Goal: Task Accomplishment & Management: Complete application form

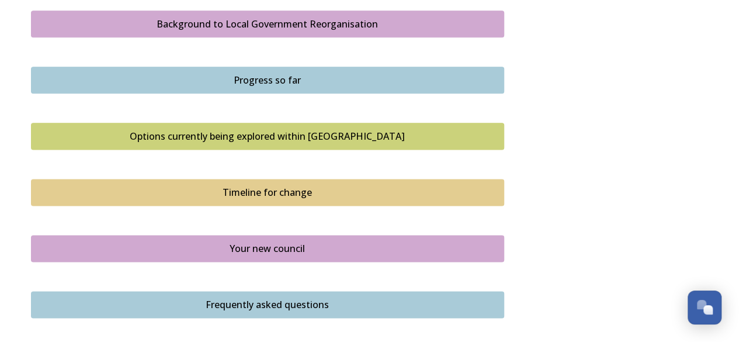
scroll to position [696, 0]
click at [312, 15] on button "Background to Local Government Reorganisation" at bounding box center [267, 23] width 473 height 27
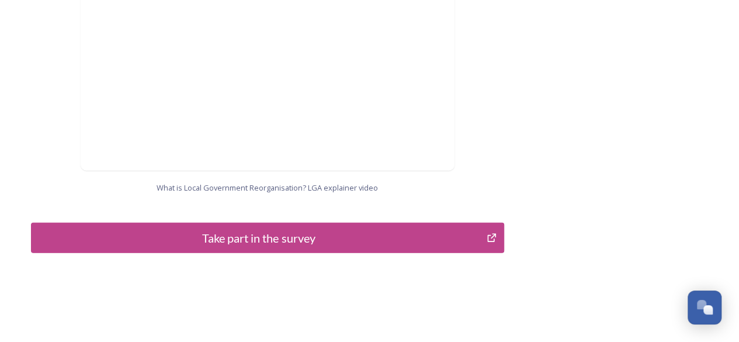
scroll to position [1314, 0]
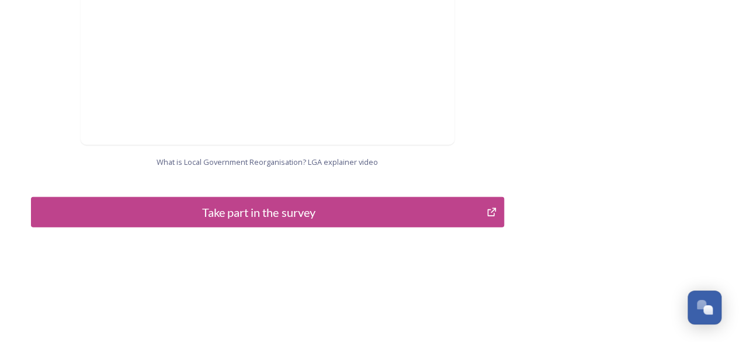
click at [311, 206] on div "Take part in the survey" at bounding box center [259, 212] width 444 height 18
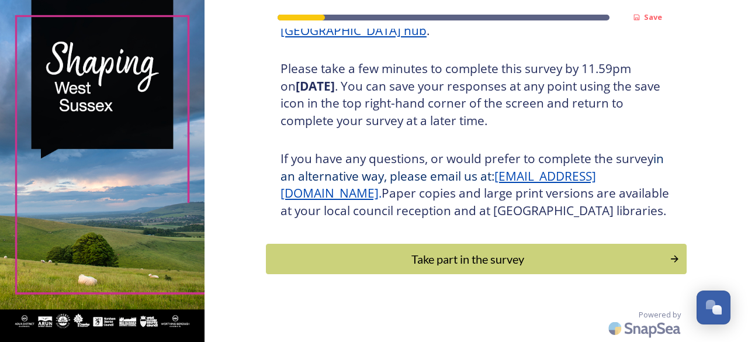
scroll to position [219, 0]
click at [435, 251] on div "Take part in the survey" at bounding box center [467, 259] width 395 height 18
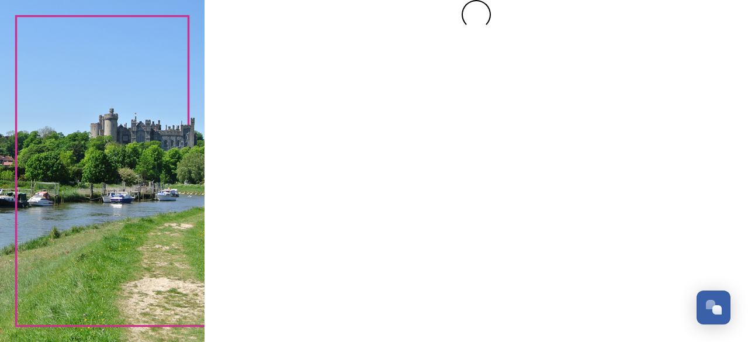
scroll to position [0, 0]
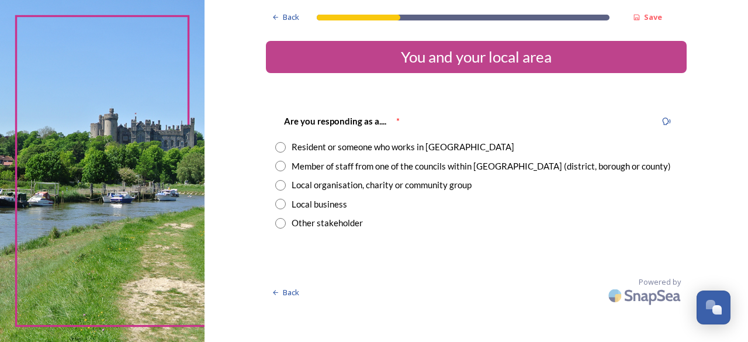
click at [279, 145] on input "radio" at bounding box center [280, 147] width 11 height 11
radio input "true"
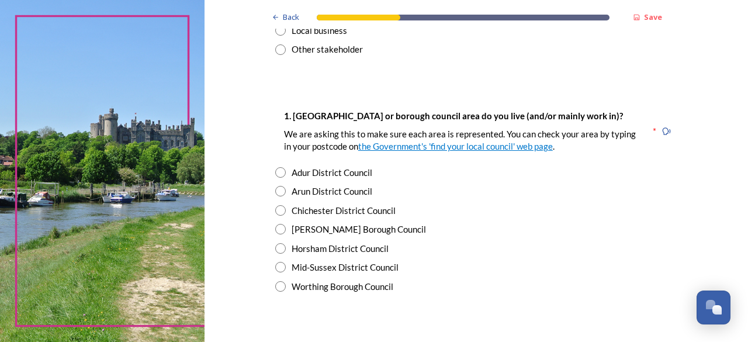
scroll to position [185, 0]
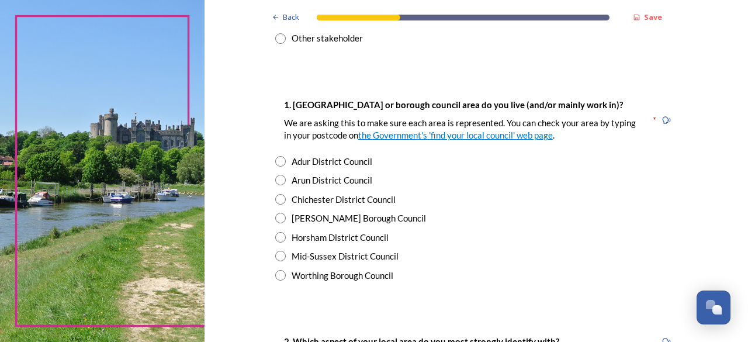
click at [275, 183] on input "radio" at bounding box center [280, 180] width 11 height 11
radio input "true"
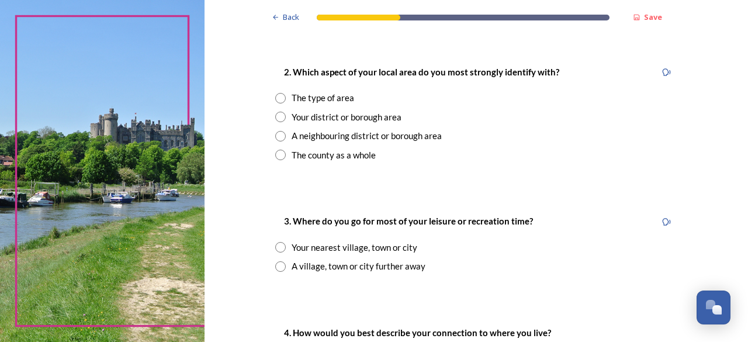
scroll to position [457, 0]
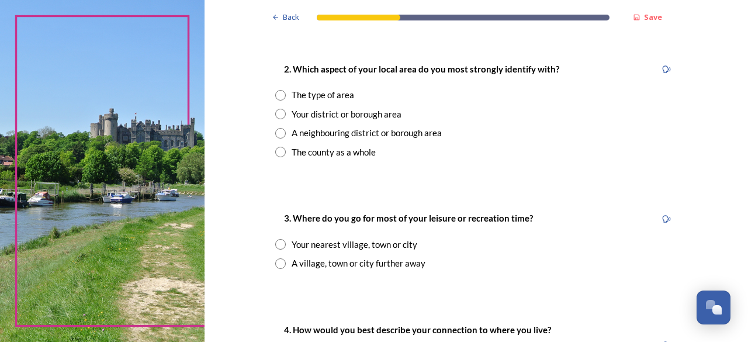
click at [275, 153] on input "radio" at bounding box center [280, 152] width 11 height 11
radio input "true"
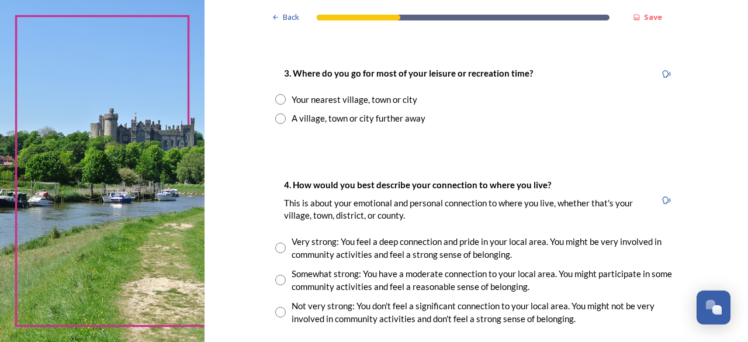
scroll to position [604, 0]
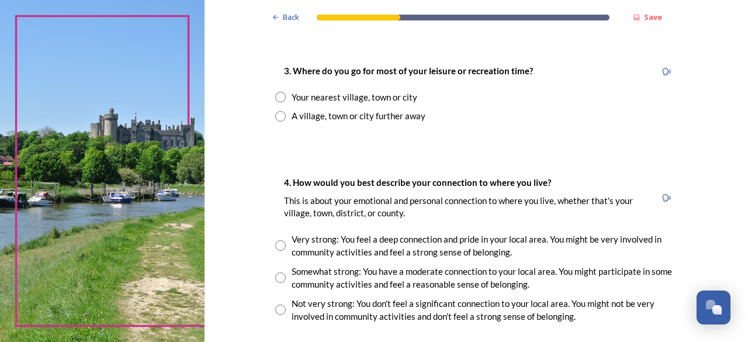
click at [275, 113] on input "radio" at bounding box center [280, 116] width 11 height 11
radio input "true"
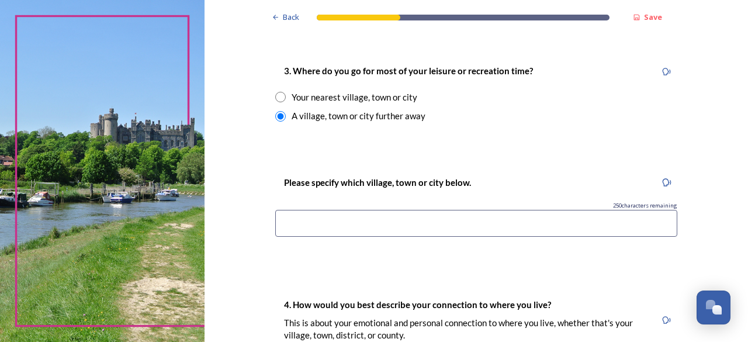
click at [321, 226] on input at bounding box center [476, 223] width 402 height 27
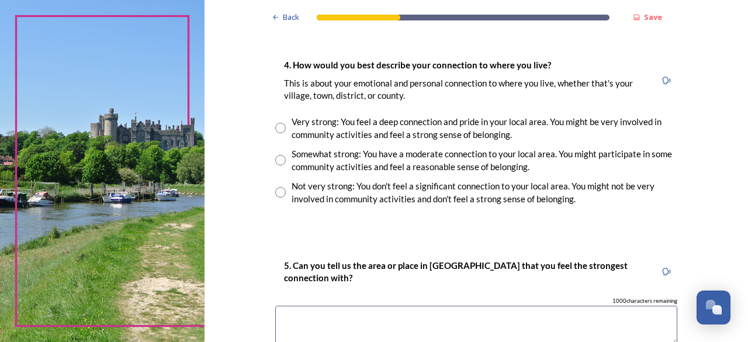
scroll to position [844, 0]
type input "[GEOGRAPHIC_DATA]"
click at [275, 155] on input "radio" at bounding box center [280, 159] width 11 height 11
radio input "true"
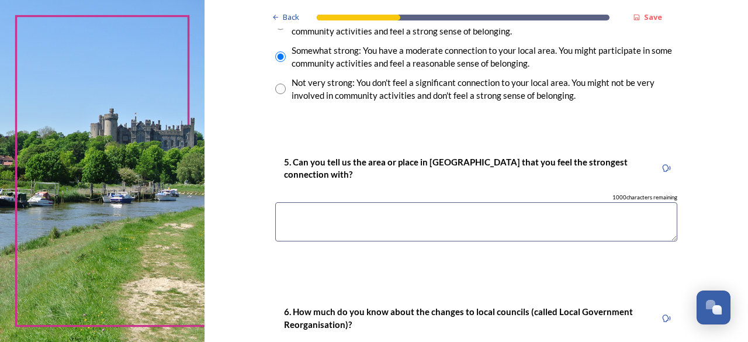
scroll to position [952, 0]
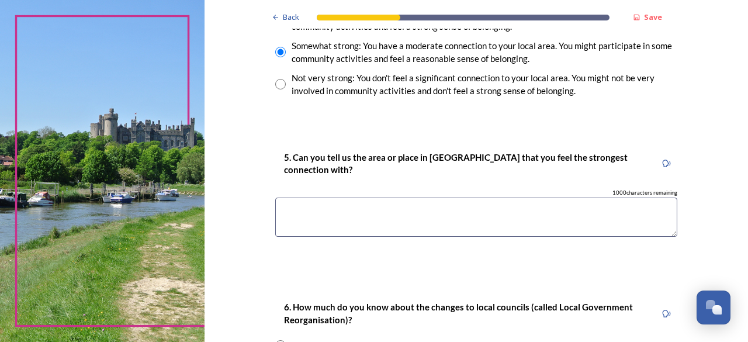
click at [330, 221] on textarea at bounding box center [476, 217] width 402 height 39
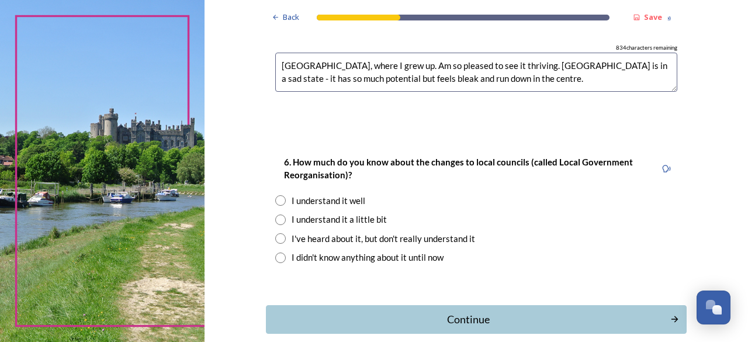
scroll to position [1098, 0]
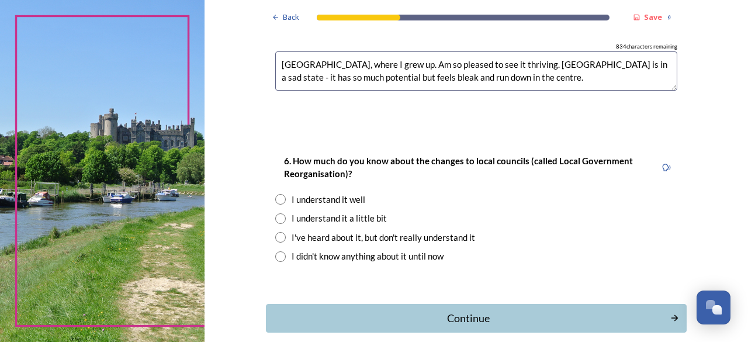
type textarea "[GEOGRAPHIC_DATA], where I grew up. Am so pleased to see it thriving. [GEOGRAPH…"
click at [276, 254] on input "radio" at bounding box center [280, 256] width 11 height 11
radio input "true"
click at [462, 316] on div "Continue" at bounding box center [468, 318] width 396 height 16
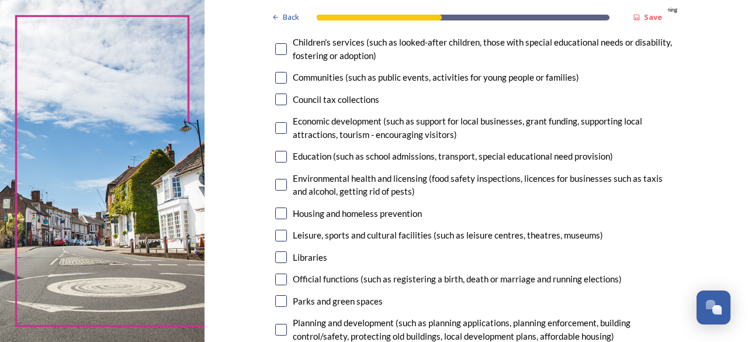
scroll to position [154, 0]
click at [275, 51] on input "checkbox" at bounding box center [281, 49] width 12 height 12
checkbox input "true"
click at [276, 155] on input "checkbox" at bounding box center [281, 156] width 12 height 12
checkbox input "true"
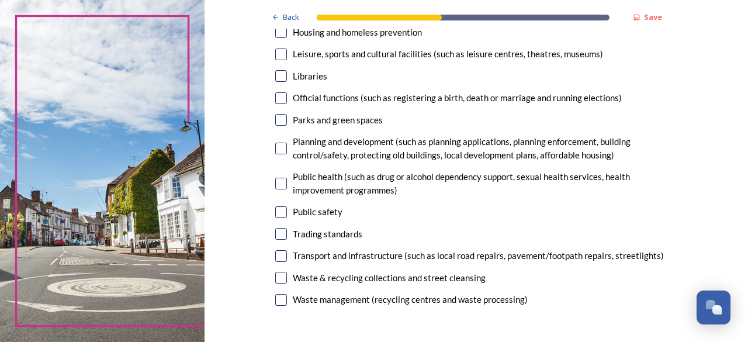
scroll to position [342, 0]
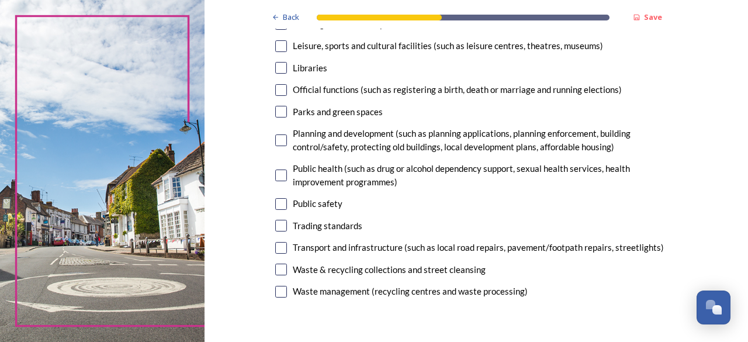
click at [277, 107] on input "checkbox" at bounding box center [281, 112] width 12 height 12
checkbox input "true"
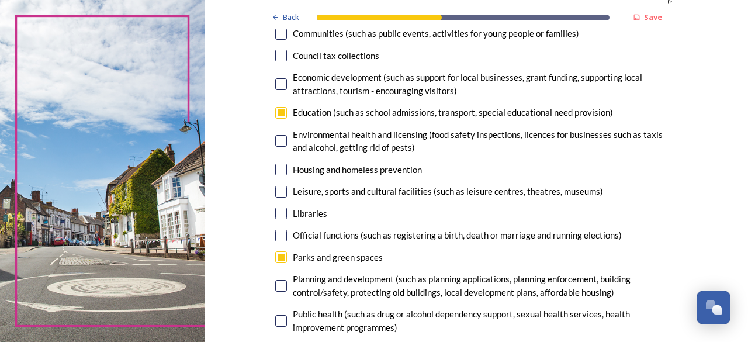
scroll to position [193, 0]
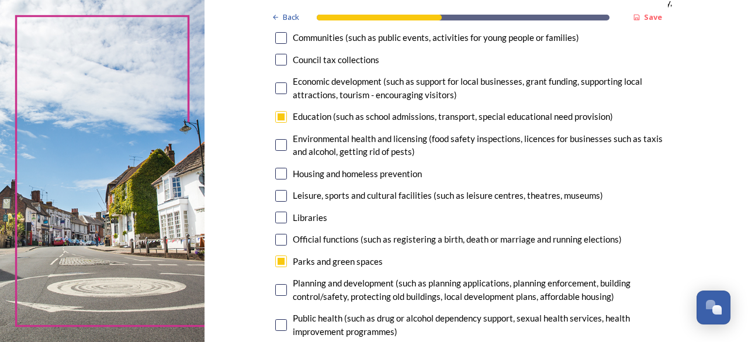
click at [280, 198] on input "checkbox" at bounding box center [281, 196] width 12 height 12
checkbox input "true"
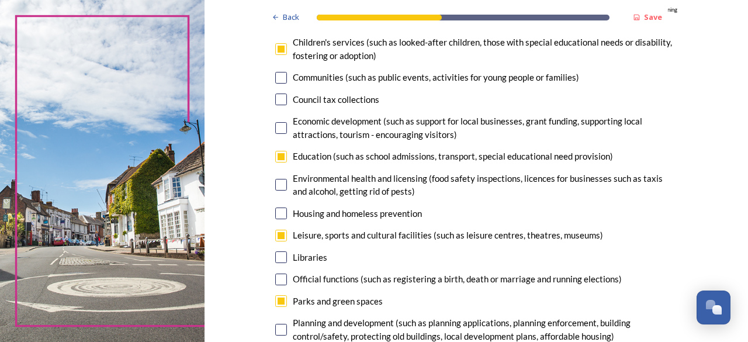
scroll to position [151, 0]
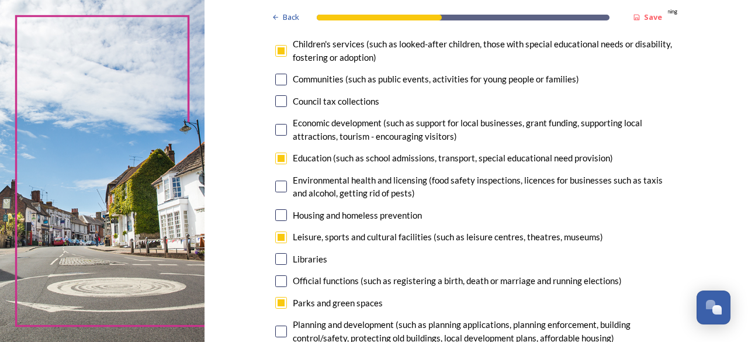
click at [275, 133] on input "checkbox" at bounding box center [281, 130] width 12 height 12
checkbox input "true"
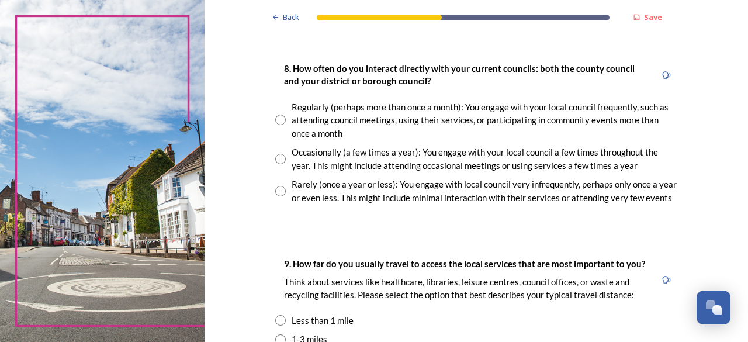
scroll to position [639, 0]
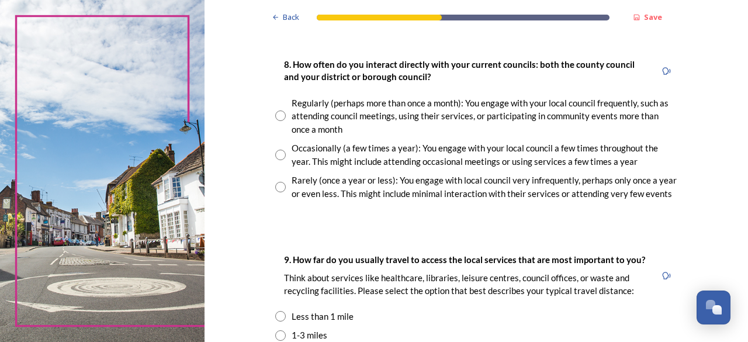
click at [278, 188] on input "radio" at bounding box center [280, 187] width 11 height 11
radio input "true"
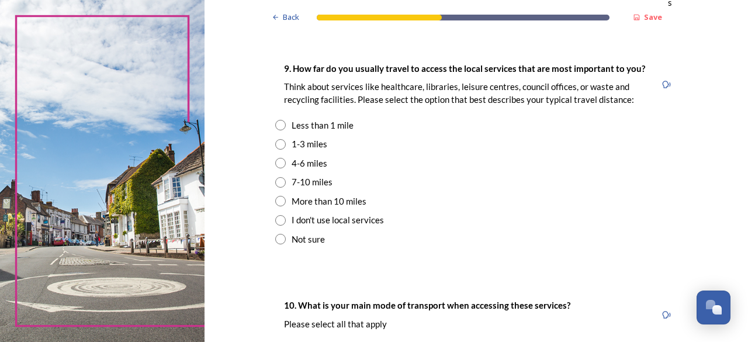
scroll to position [830, 0]
click at [276, 161] on input "radio" at bounding box center [280, 162] width 11 height 11
radio input "true"
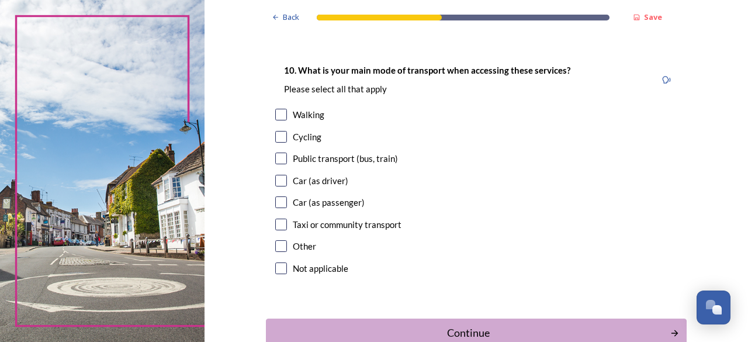
scroll to position [1065, 0]
click at [279, 181] on input "checkbox" at bounding box center [281, 180] width 12 height 12
checkbox input "true"
click at [276, 202] on input "checkbox" at bounding box center [281, 202] width 12 height 12
checkbox input "true"
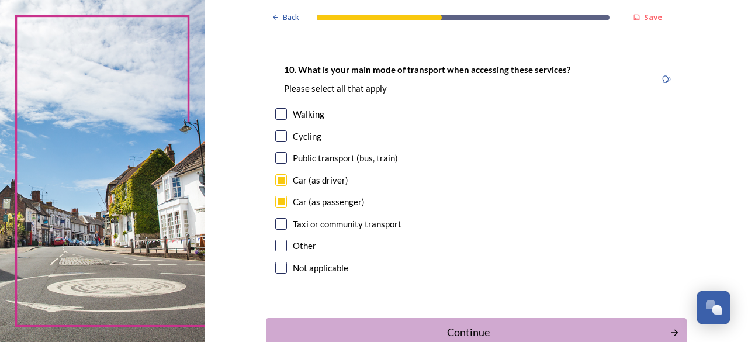
click at [275, 115] on input "checkbox" at bounding box center [281, 114] width 12 height 12
checkbox input "true"
click at [277, 153] on input "checkbox" at bounding box center [281, 158] width 12 height 12
checkbox input "true"
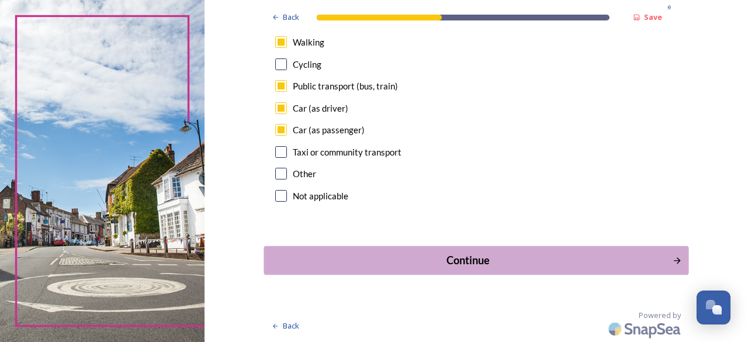
click at [421, 269] on button "Continue" at bounding box center [476, 260] width 425 height 29
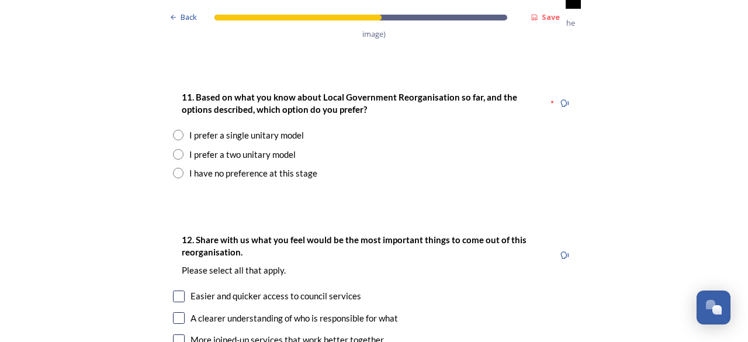
scroll to position [1548, 0]
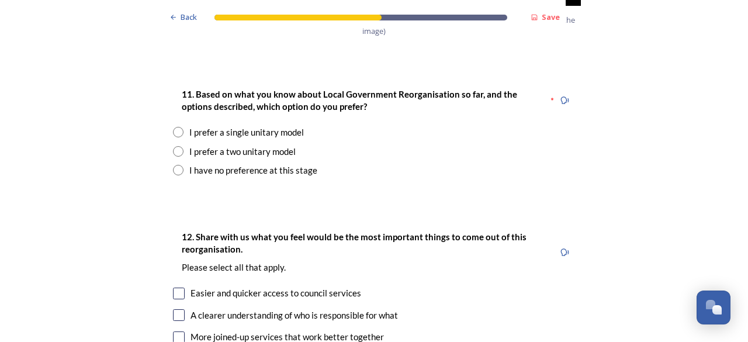
click at [173, 146] on input "radio" at bounding box center [178, 151] width 11 height 11
radio input "true"
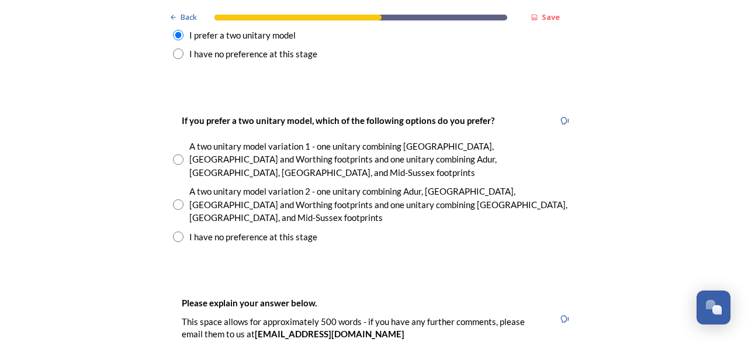
scroll to position [1666, 0]
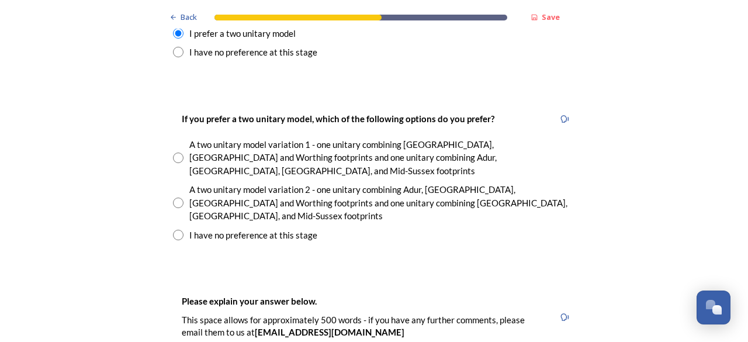
click at [175, 198] on input "radio" at bounding box center [178, 203] width 11 height 11
radio input "true"
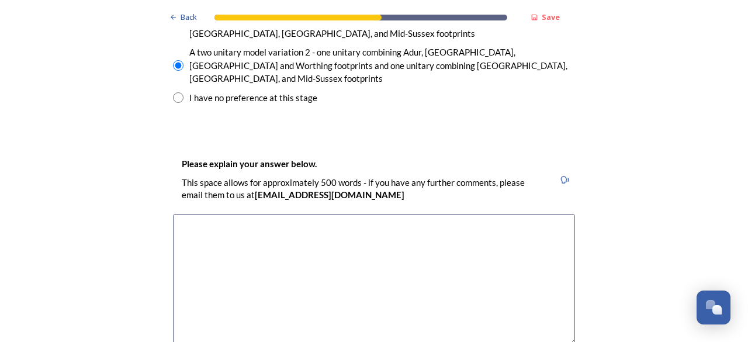
scroll to position [1801, 0]
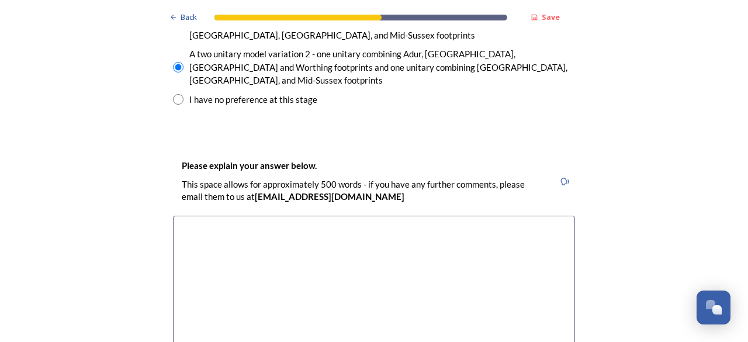
click at [320, 216] on textarea at bounding box center [374, 281] width 402 height 131
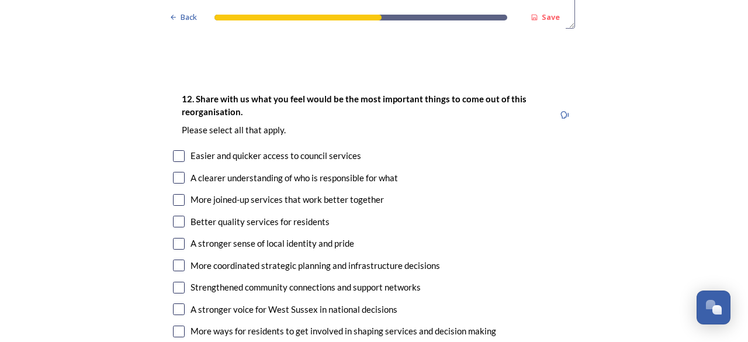
scroll to position [2121, 0]
type textarea "My concern would be to keep the care and promotion of the seafront under one mo…"
click at [173, 150] on input "checkbox" at bounding box center [179, 156] width 12 height 12
checkbox input "true"
click at [173, 193] on input "checkbox" at bounding box center [179, 199] width 12 height 12
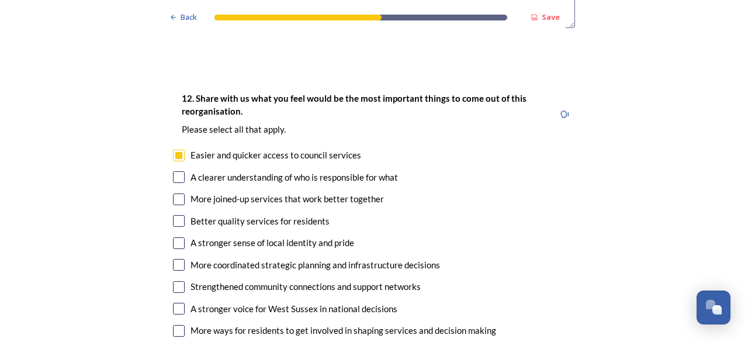
checkbox input "true"
click at [173, 215] on input "checkbox" at bounding box center [179, 221] width 12 height 12
checkbox input "true"
click at [174, 259] on input "checkbox" at bounding box center [179, 265] width 12 height 12
checkbox input "true"
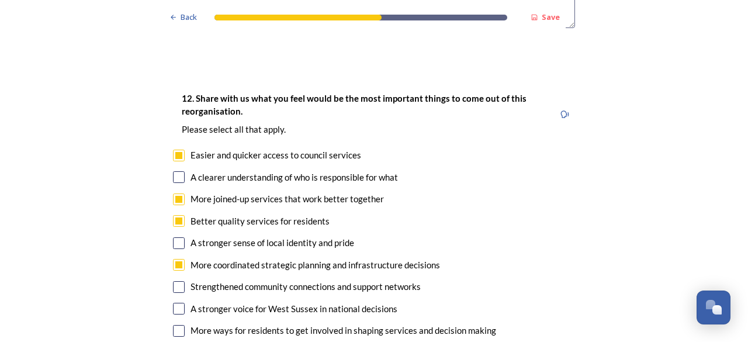
click at [174, 303] on input "checkbox" at bounding box center [179, 309] width 12 height 12
checkbox input "true"
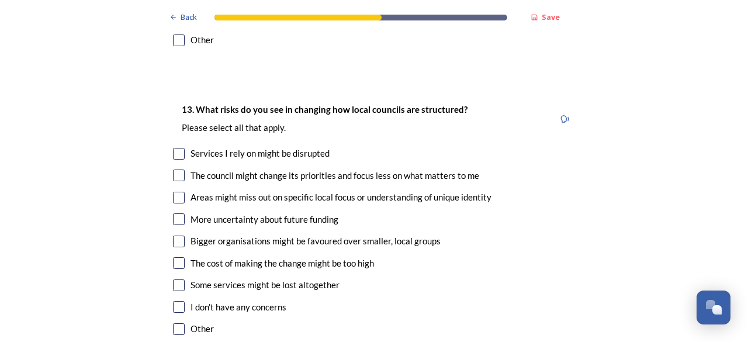
scroll to position [2455, 0]
click at [173, 147] on input "checkbox" at bounding box center [179, 153] width 12 height 12
checkbox input "true"
click at [173, 191] on input "checkbox" at bounding box center [179, 197] width 12 height 12
checkbox input "true"
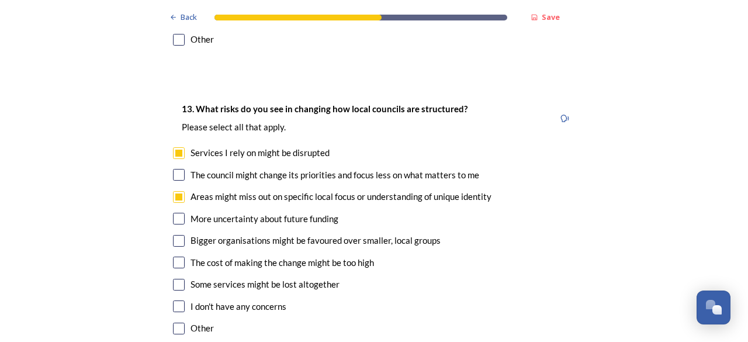
click at [173, 235] on input "checkbox" at bounding box center [179, 241] width 12 height 12
checkbox input "true"
click at [173, 256] on div "The cost of making the change might be too high" at bounding box center [374, 262] width 402 height 13
checkbox input "true"
click at [173, 279] on input "checkbox" at bounding box center [179, 285] width 12 height 12
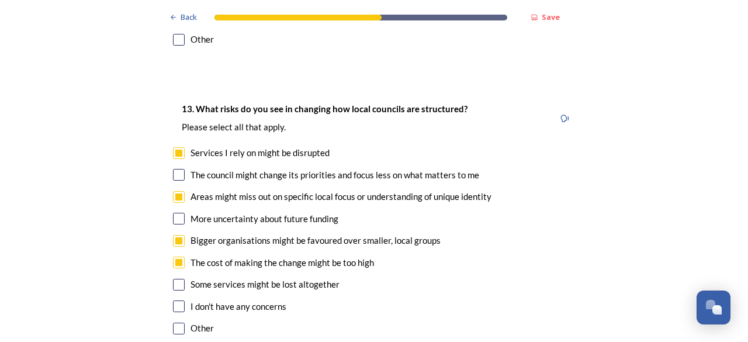
checkbox input "true"
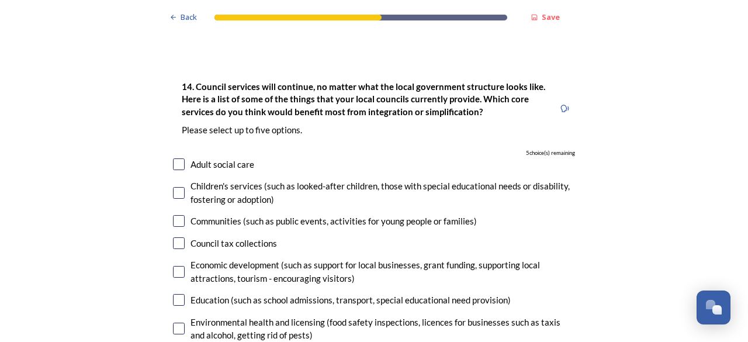
scroll to position [2767, 0]
click at [176, 186] on input "checkbox" at bounding box center [179, 192] width 12 height 12
checkbox input "true"
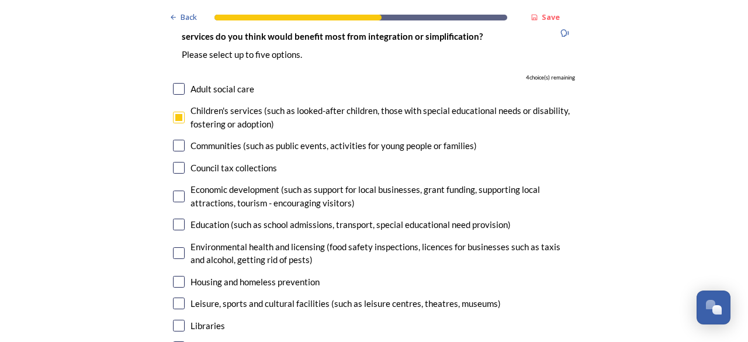
scroll to position [2842, 0]
click at [167, 167] on div "14. Council services will continue, no matter what the local government structu…" at bounding box center [374, 281] width 421 height 578
click at [173, 218] on input "checkbox" at bounding box center [179, 224] width 12 height 12
checkbox input "true"
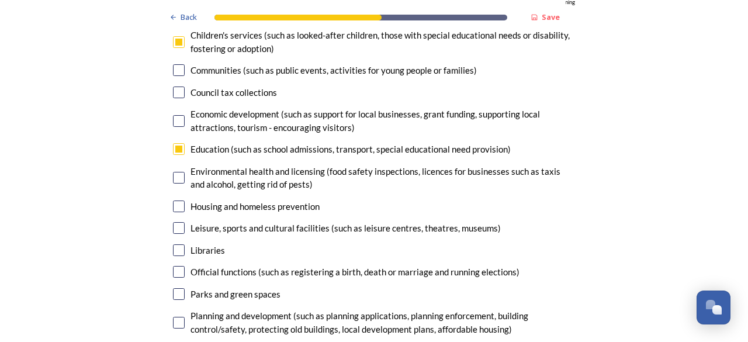
scroll to position [2918, 0]
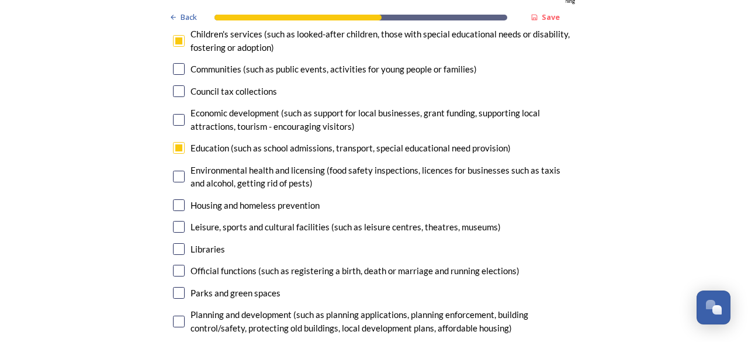
click at [175, 199] on input "checkbox" at bounding box center [179, 205] width 12 height 12
checkbox input "true"
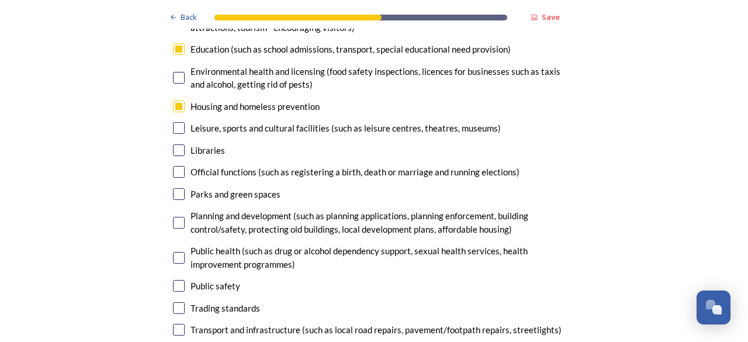
scroll to position [3023, 0]
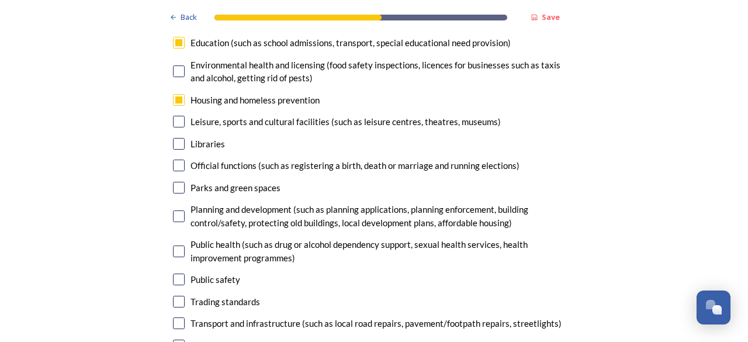
click at [174, 245] on input "checkbox" at bounding box center [179, 251] width 12 height 12
checkbox input "true"
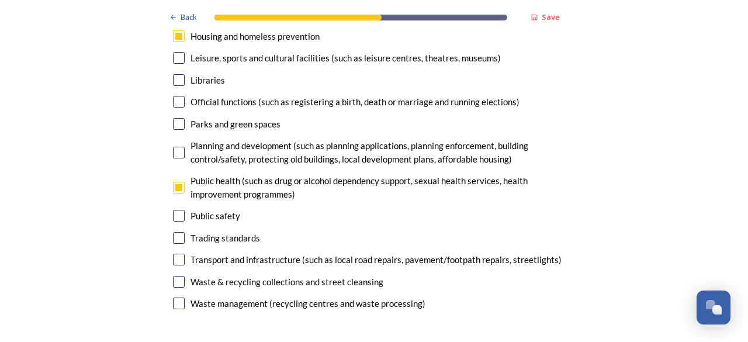
scroll to position [3088, 0]
click at [173, 253] on input "checkbox" at bounding box center [179, 259] width 12 height 12
checkbox input "true"
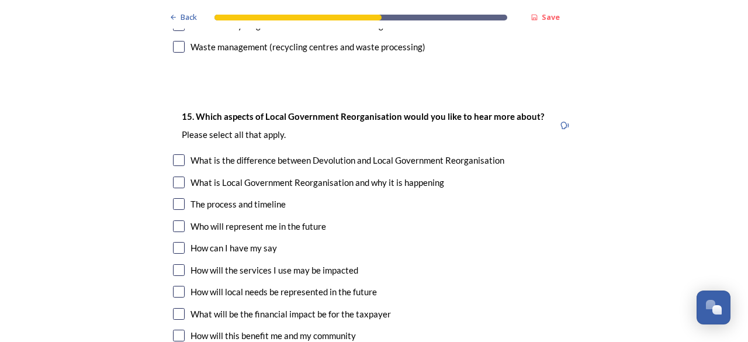
scroll to position [3341, 0]
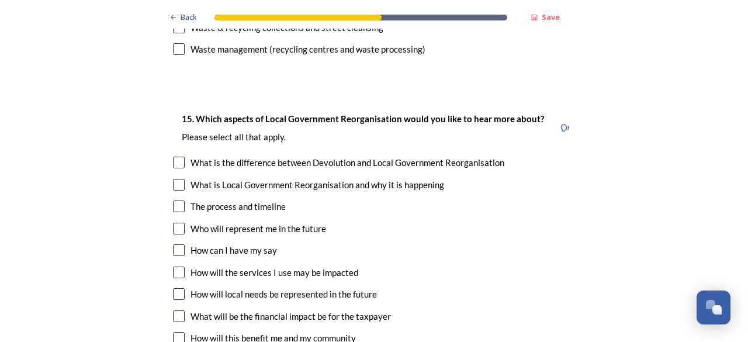
click at [176, 332] on input "checkbox" at bounding box center [179, 338] width 12 height 12
checkbox input "true"
click at [176, 157] on input "checkbox" at bounding box center [179, 163] width 12 height 12
checkbox input "true"
click at [173, 223] on input "checkbox" at bounding box center [179, 229] width 12 height 12
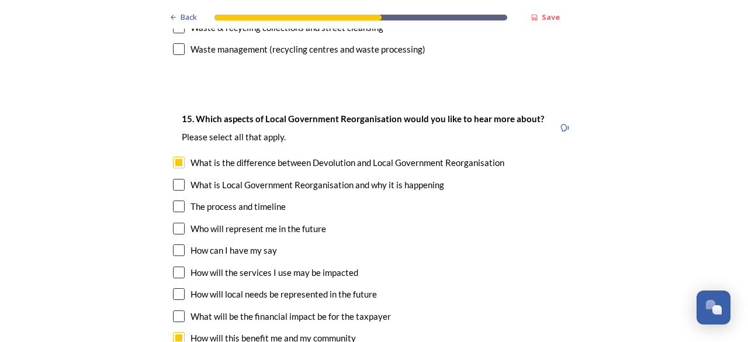
checkbox input "true"
click at [172, 204] on div "15. Which aspects of Local Government Reorganisation would you like to hear mor…" at bounding box center [374, 241] width 421 height 282
click at [173, 266] on input "checkbox" at bounding box center [179, 272] width 12 height 12
checkbox input "true"
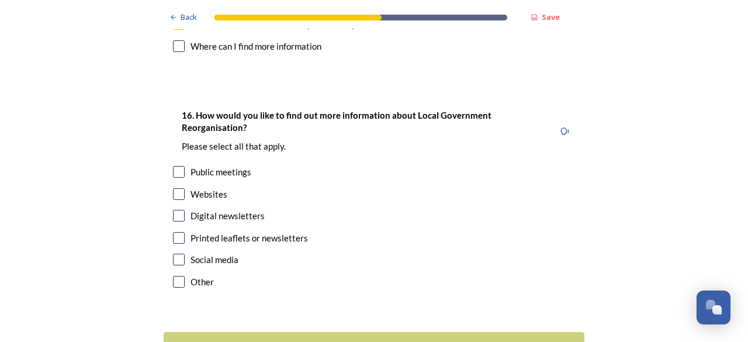
scroll to position [3656, 0]
click at [173, 188] on input "checkbox" at bounding box center [179, 194] width 12 height 12
checkbox input "true"
click at [173, 253] on input "checkbox" at bounding box center [179, 259] width 12 height 12
checkbox input "true"
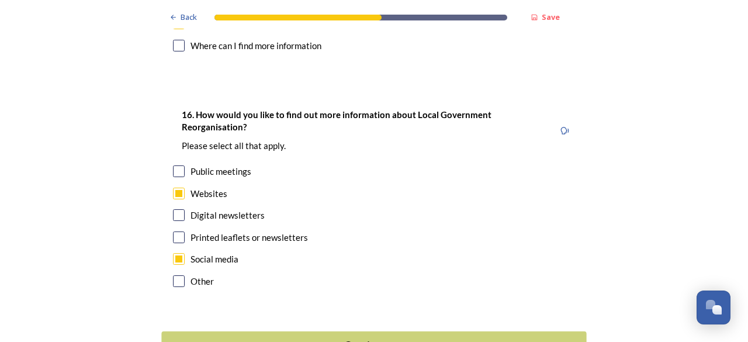
click at [352, 331] on button "Continue" at bounding box center [373, 345] width 425 height 29
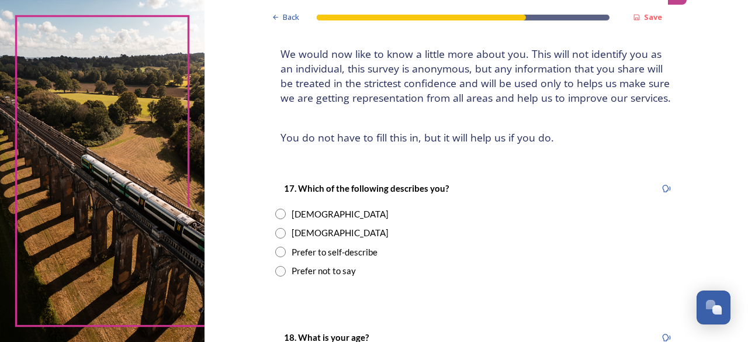
scroll to position [71, 0]
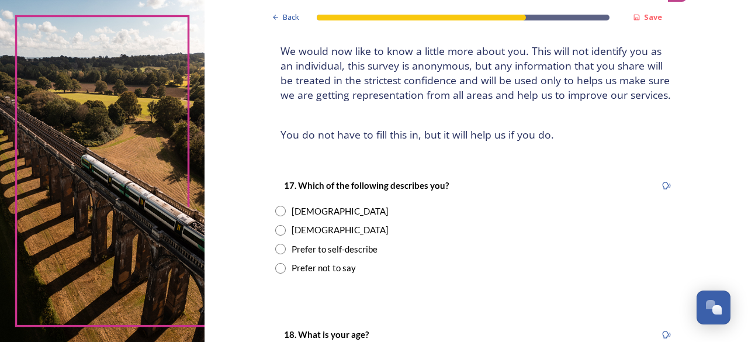
click at [303, 210] on div "[DEMOGRAPHIC_DATA]" at bounding box center [340, 211] width 97 height 13
radio input "true"
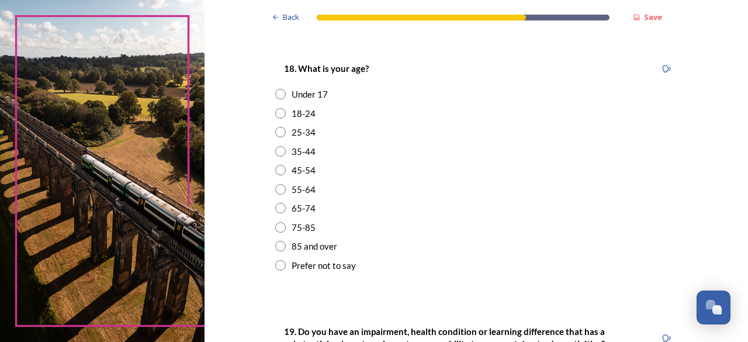
scroll to position [339, 0]
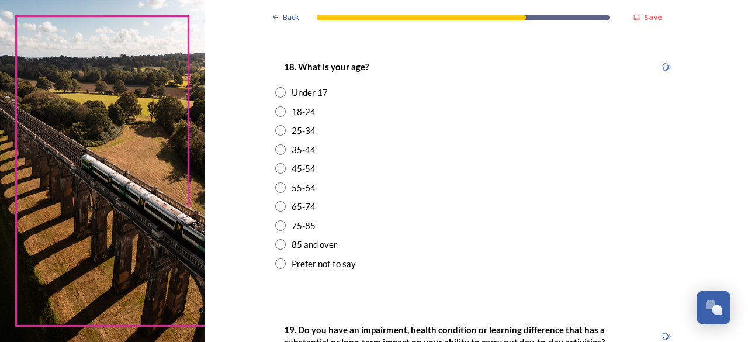
click at [299, 169] on div "45-54" at bounding box center [304, 168] width 24 height 13
radio input "true"
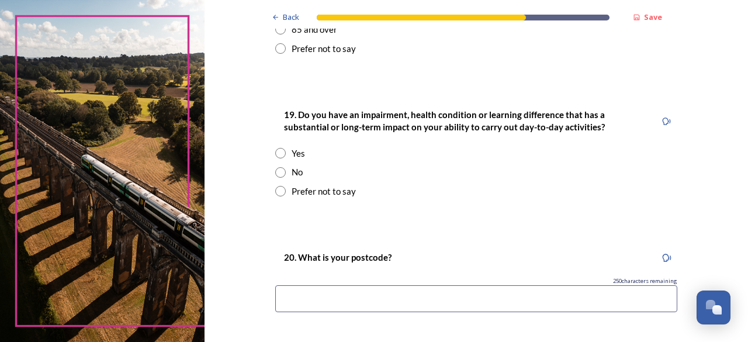
scroll to position [555, 0]
click at [293, 172] on div "No" at bounding box center [297, 170] width 11 height 13
radio input "true"
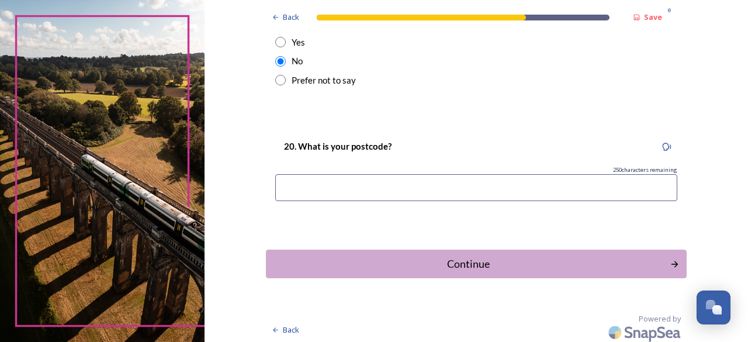
scroll to position [668, 0]
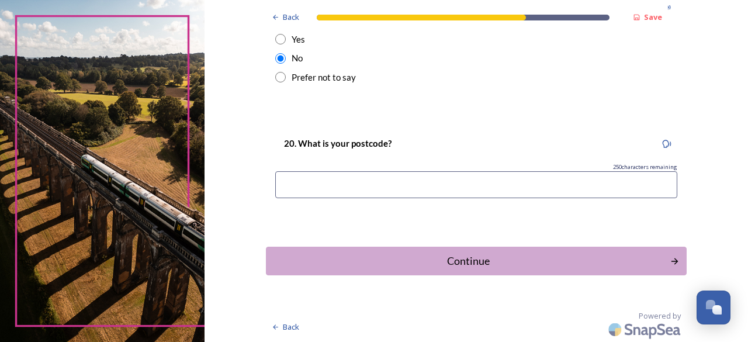
click at [313, 185] on input at bounding box center [476, 184] width 402 height 27
type input "BN162BW"
click at [465, 269] on button "Continue" at bounding box center [476, 261] width 425 height 29
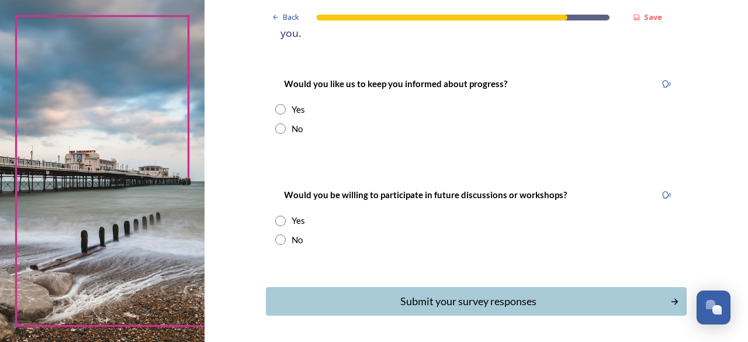
scroll to position [155, 0]
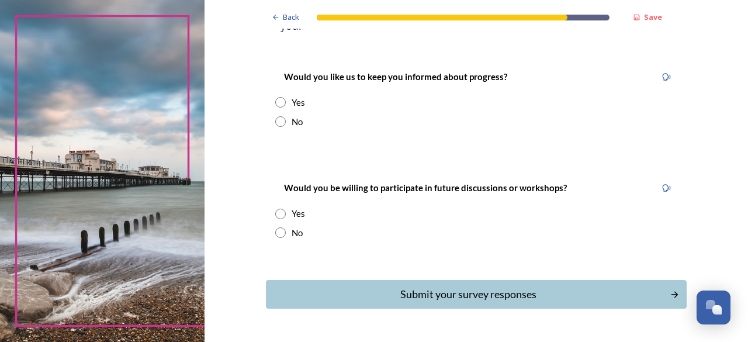
click at [275, 209] on input "radio" at bounding box center [280, 214] width 11 height 11
radio input "true"
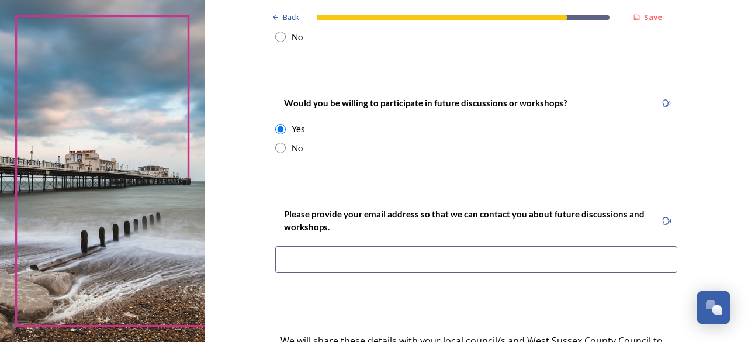
scroll to position [240, 0]
click at [297, 247] on input at bounding box center [476, 258] width 402 height 27
type input "[EMAIL_ADDRESS][DOMAIN_NAME]"
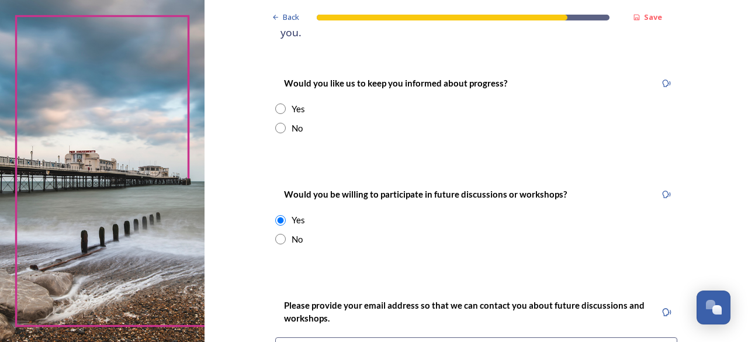
scroll to position [146, 0]
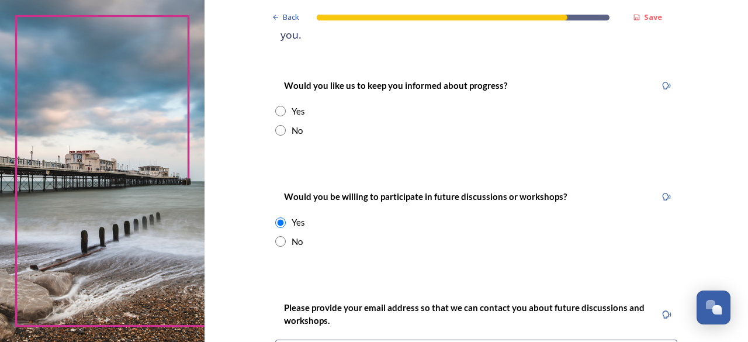
click at [339, 105] on div "Yes" at bounding box center [476, 111] width 402 height 13
radio input "true"
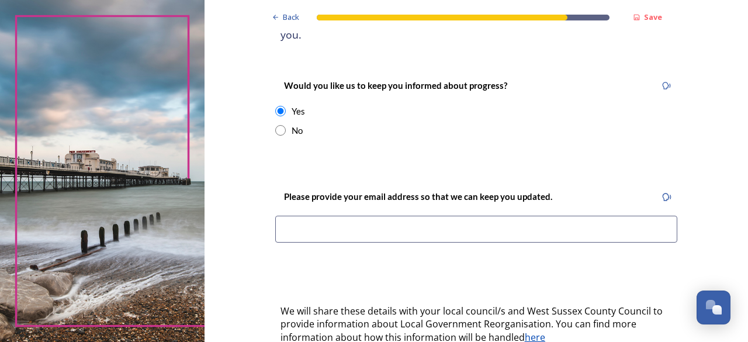
click at [363, 216] on input at bounding box center [476, 229] width 402 height 27
type input "[EMAIL_ADDRESS][DOMAIN_NAME]"
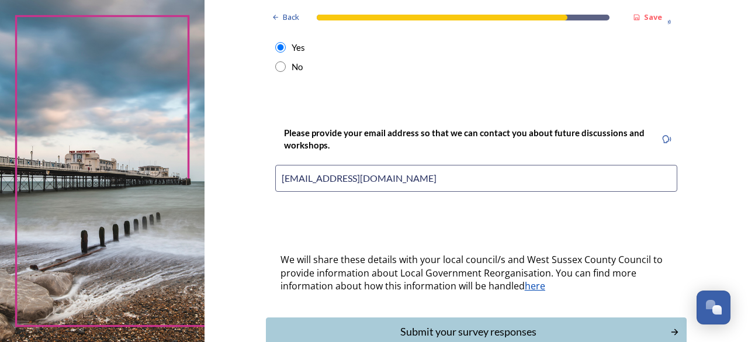
scroll to position [568, 0]
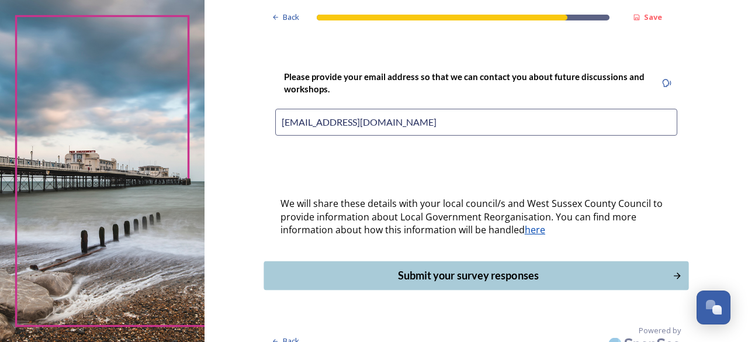
click at [445, 268] on div "Submit your survey responses" at bounding box center [468, 276] width 396 height 16
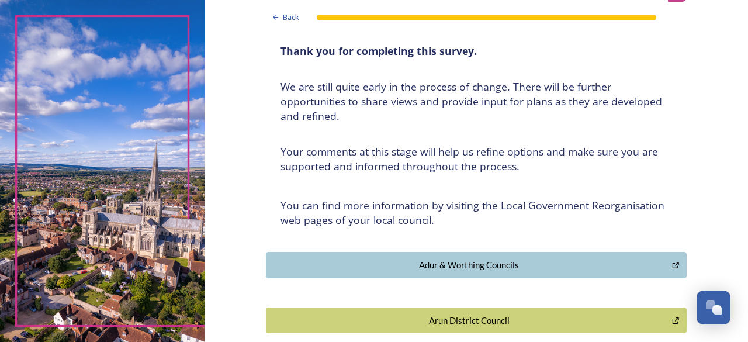
scroll to position [73, 0]
